Goal: Information Seeking & Learning: Learn about a topic

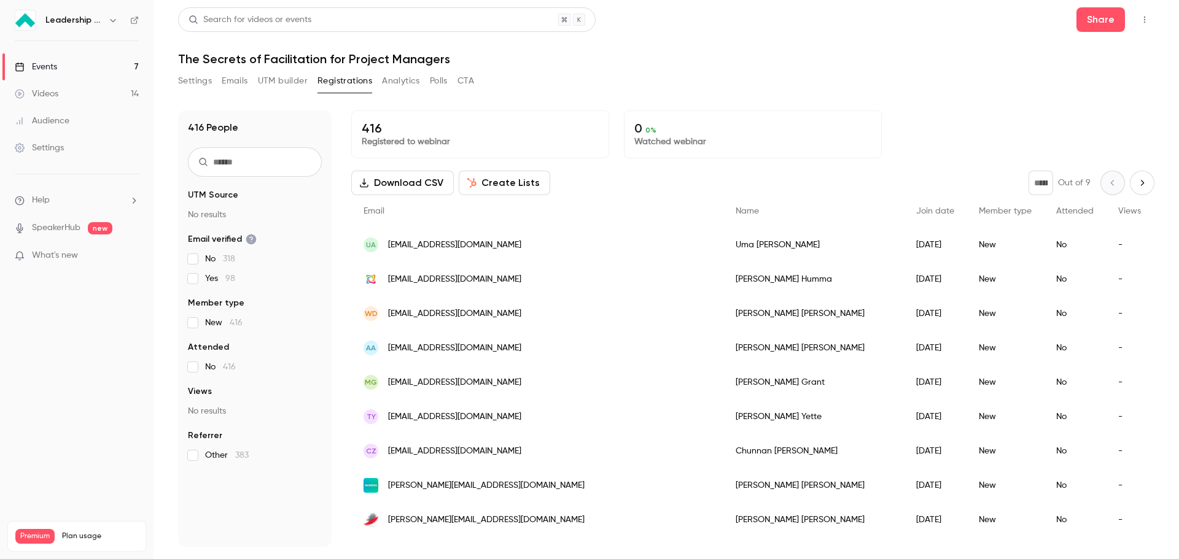
click at [38, 67] on div "Events" at bounding box center [36, 67] width 42 height 12
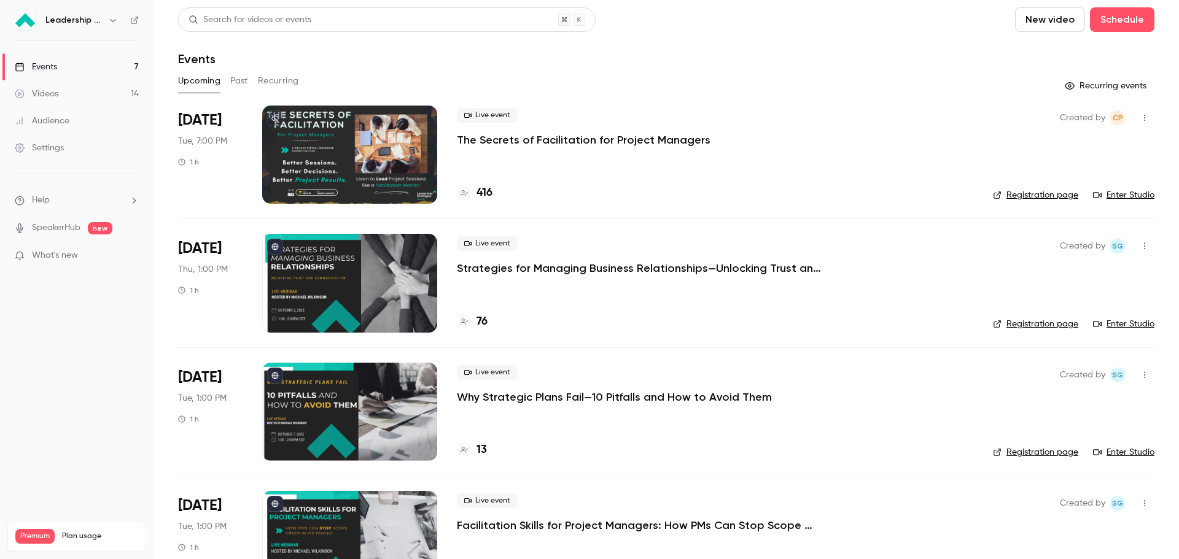
click at [545, 140] on p "The Secrets of Facilitation for Project Managers" at bounding box center [584, 140] width 254 height 15
